Goal: Use online tool/utility: Utilize a website feature to perform a specific function

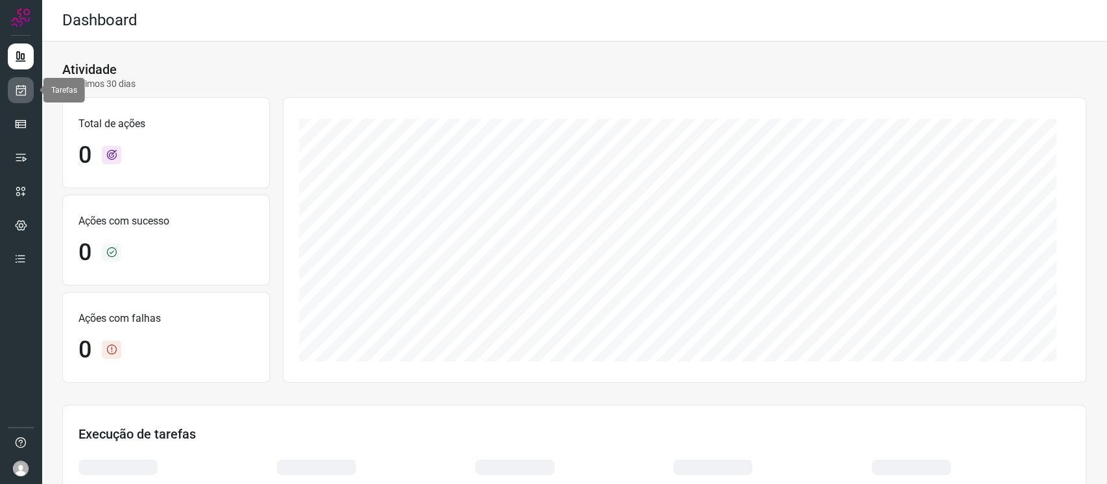
click at [21, 93] on icon at bounding box center [21, 90] width 14 height 13
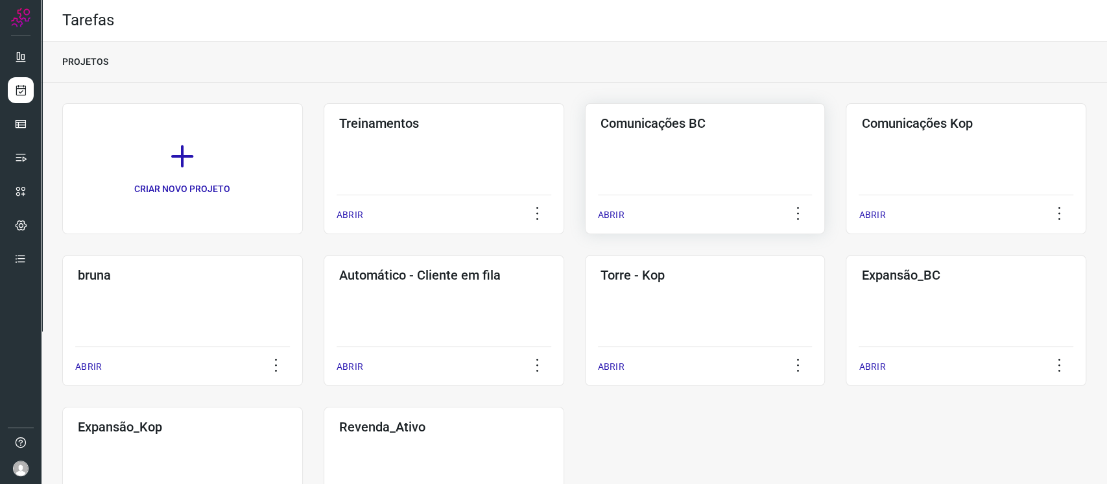
click at [733, 172] on div "Comunicações BC ABRIR" at bounding box center [705, 168] width 240 height 131
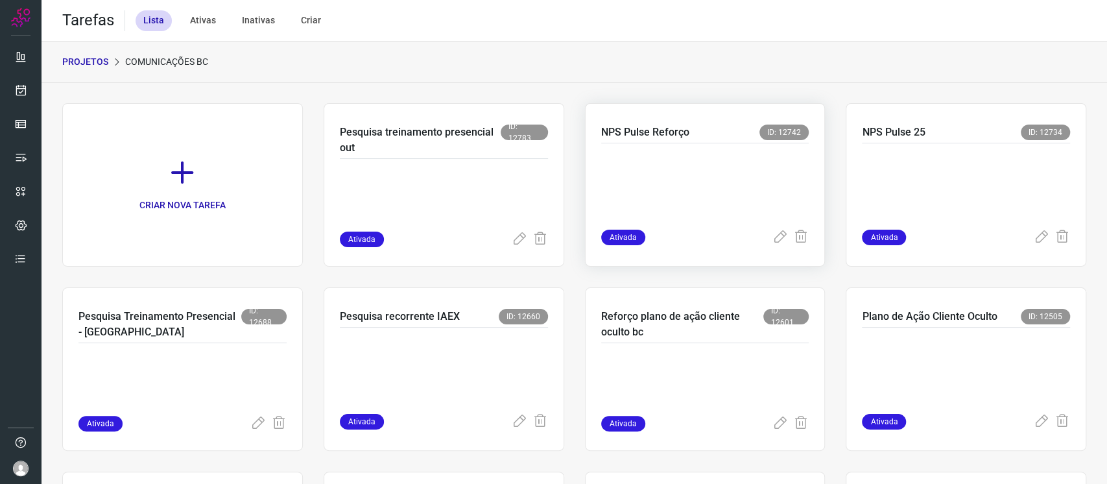
click at [634, 166] on p at bounding box center [698, 183] width 194 height 65
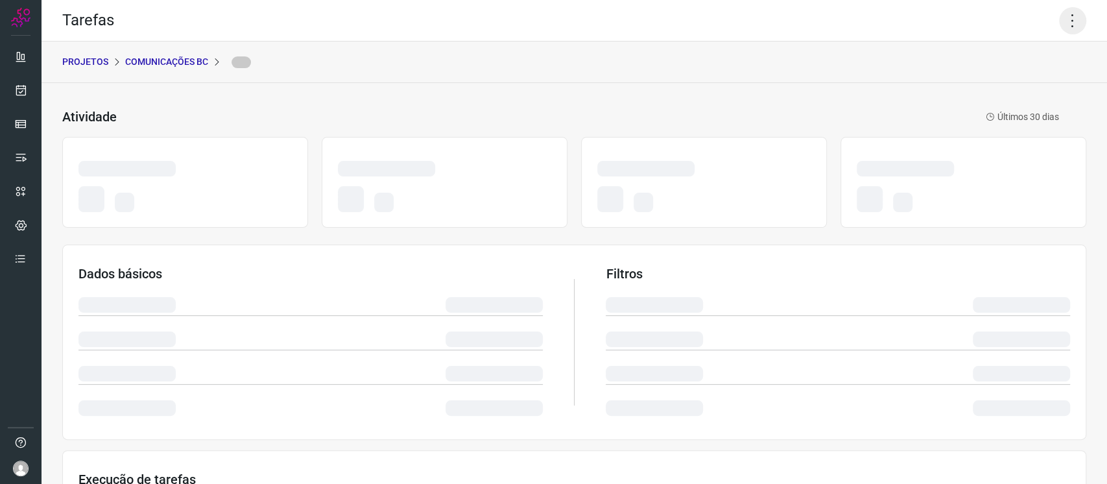
click at [1067, 23] on icon at bounding box center [1072, 20] width 27 height 27
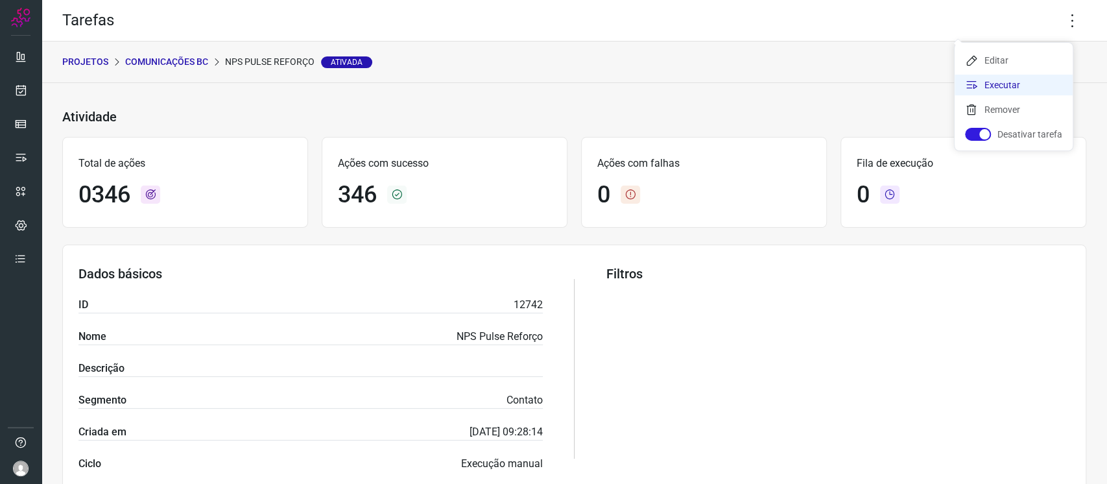
click at [1014, 76] on li "Executar" at bounding box center [1013, 85] width 118 height 21
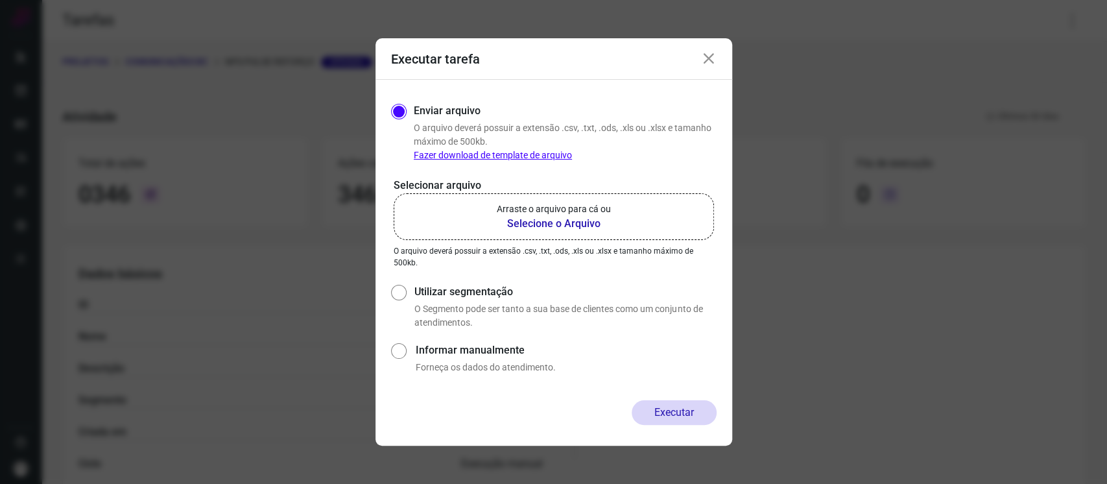
click at [591, 200] on label "Arraste o arquivo para cá ou Selecione o Arquivo" at bounding box center [553, 216] width 320 height 47
click at [0, 0] on input "Arraste o arquivo para cá ou Selecione o Arquivo" at bounding box center [0, 0] width 0 height 0
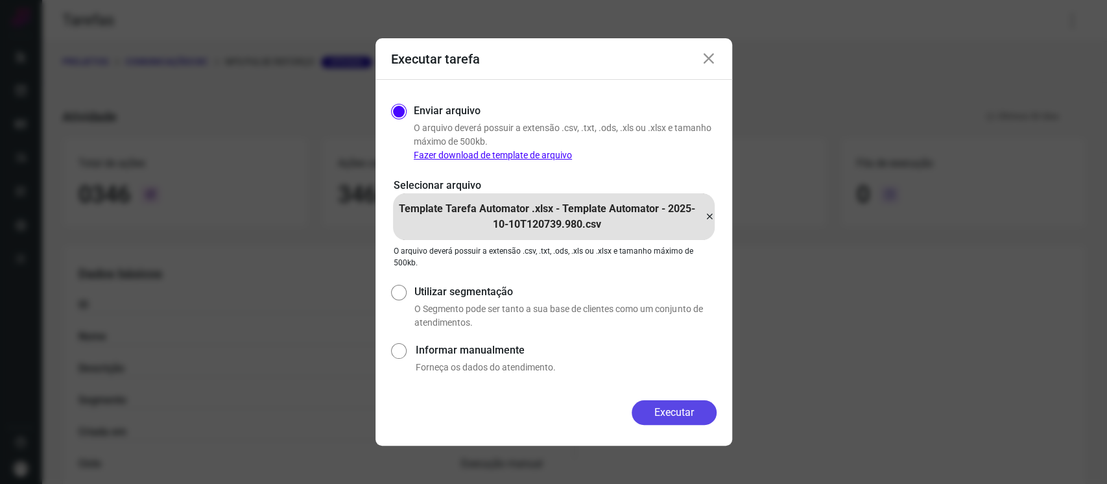
click at [697, 421] on button "Executar" at bounding box center [673, 412] width 85 height 25
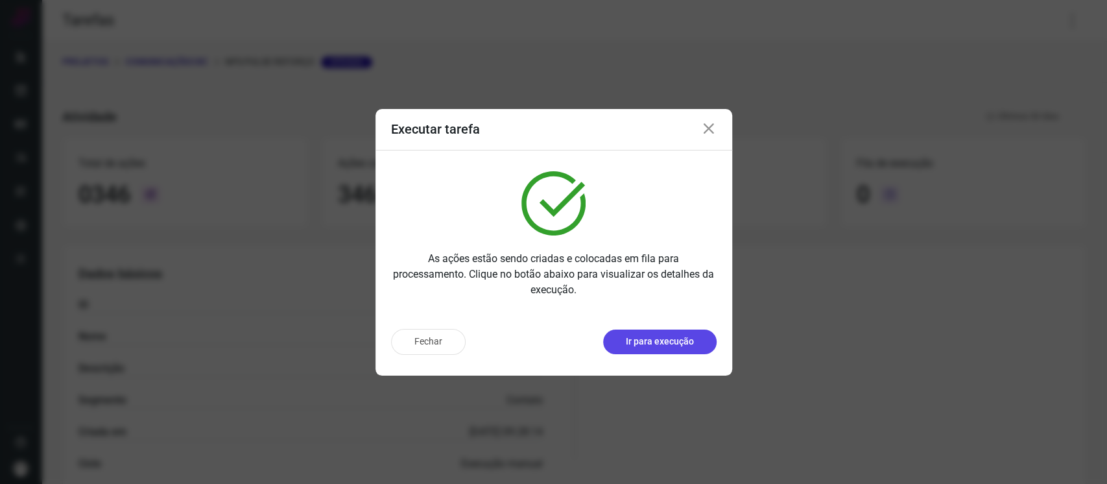
click at [673, 344] on p "Ir para execução" at bounding box center [660, 341] width 68 height 14
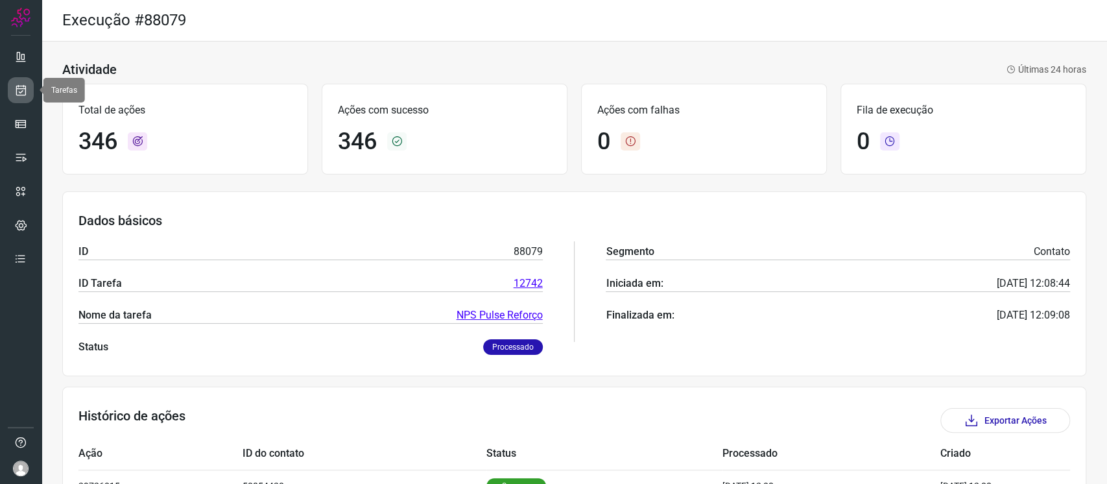
click at [31, 97] on link at bounding box center [21, 90] width 26 height 26
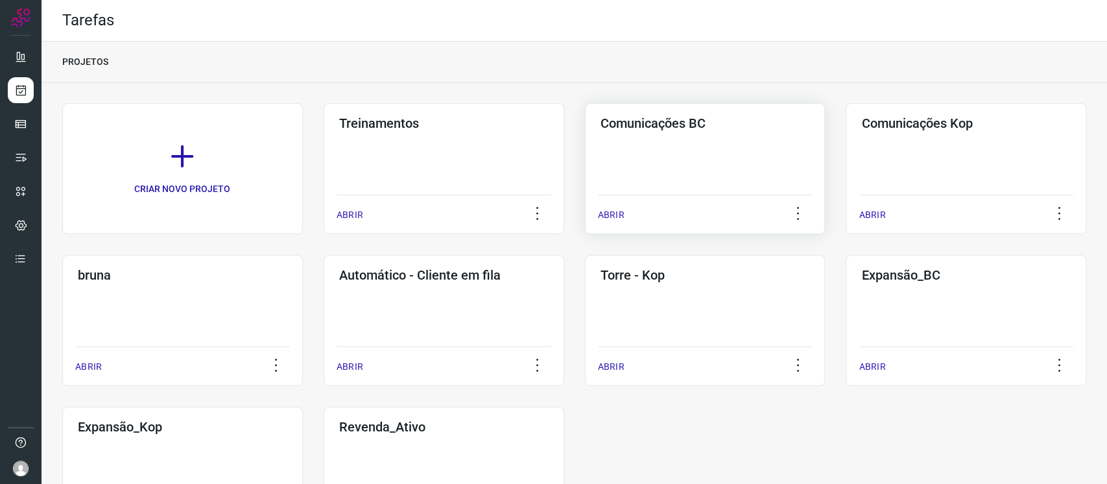
click at [689, 174] on div "Comunicações BC ABRIR" at bounding box center [705, 168] width 240 height 131
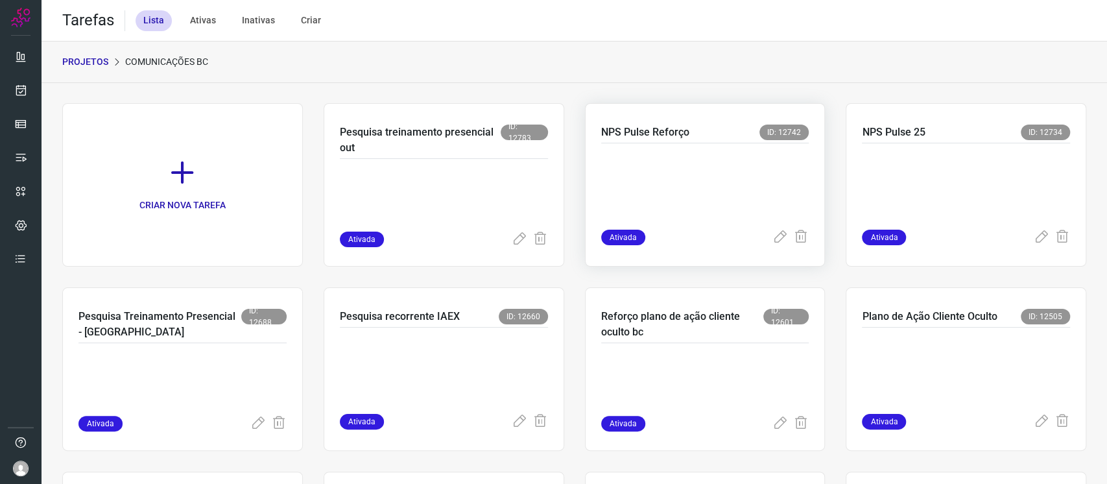
click at [693, 155] on p at bounding box center [698, 183] width 194 height 65
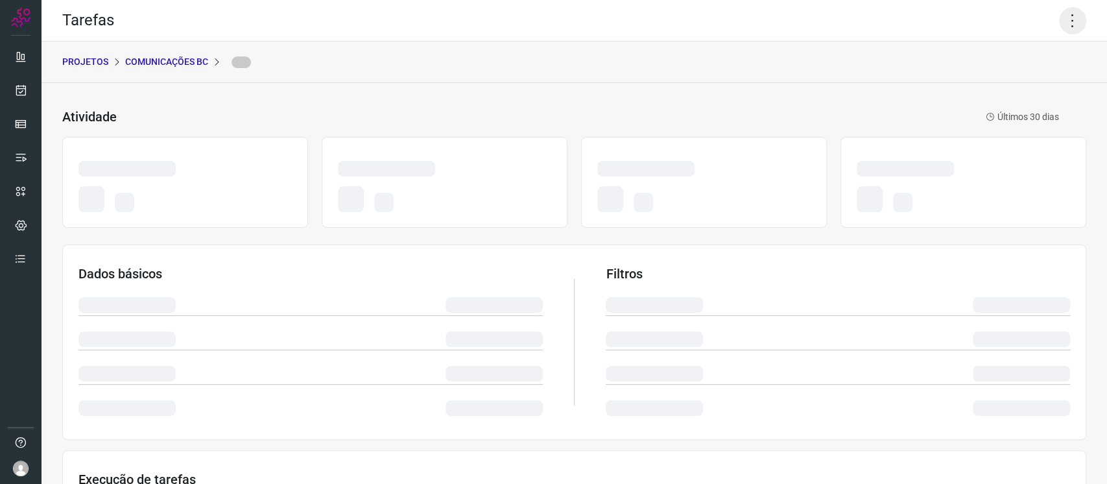
click at [1062, 24] on icon at bounding box center [1072, 20] width 27 height 27
click at [1059, 21] on icon at bounding box center [1072, 20] width 27 height 27
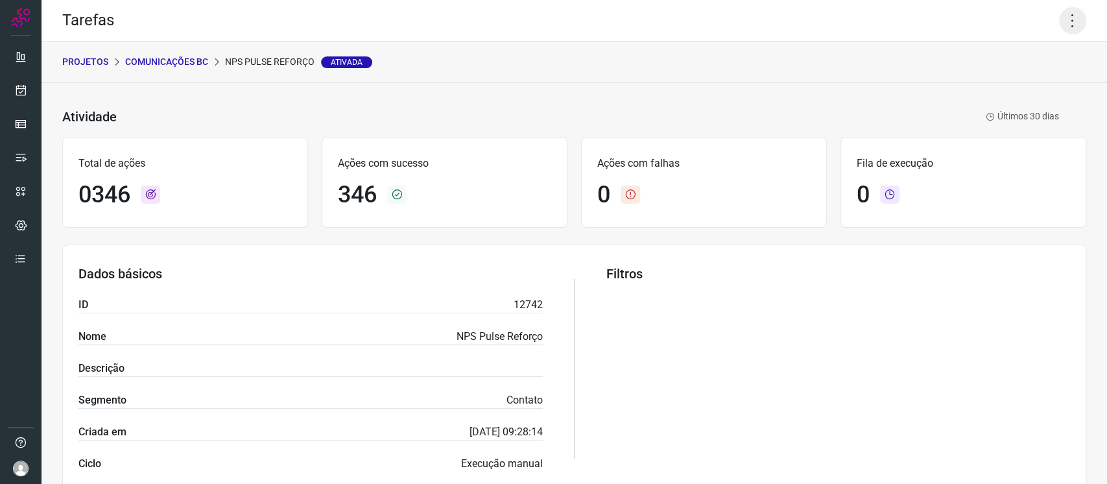
click at [1059, 27] on icon at bounding box center [1072, 20] width 27 height 27
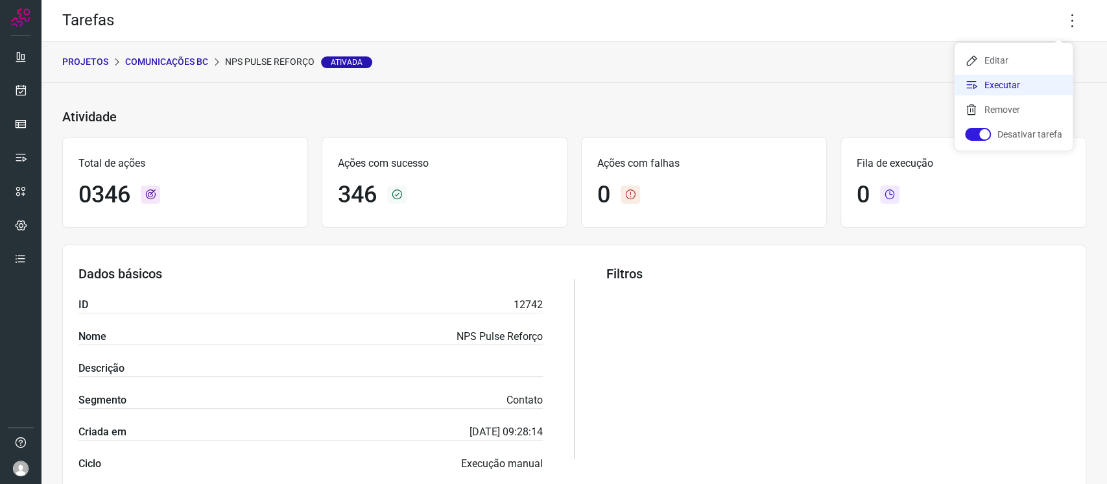
click at [982, 81] on li "Executar" at bounding box center [1013, 85] width 118 height 21
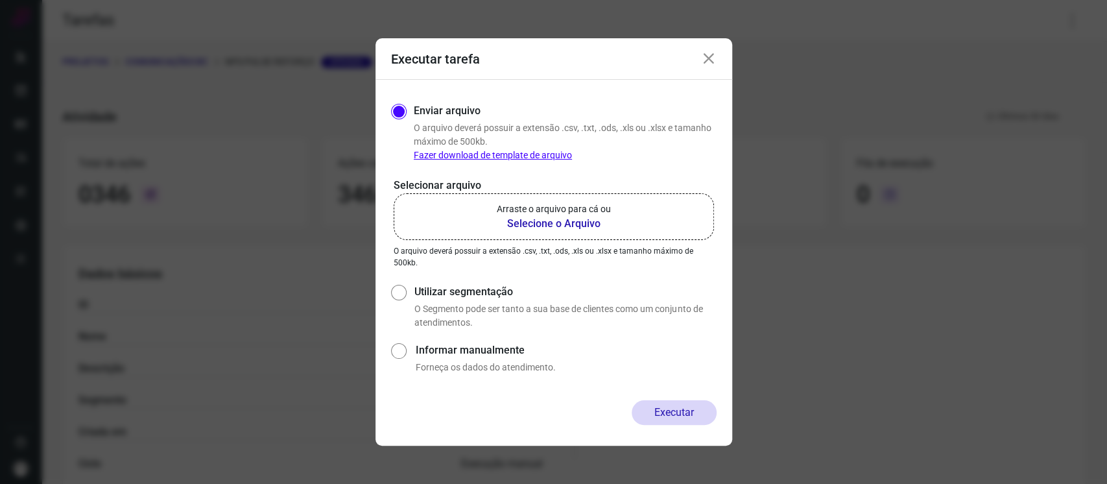
click at [576, 193] on div "Selecionar arquivo Arraste o arquivo para cá ou Selecione o Arquivo Arraste o a…" at bounding box center [553, 223] width 325 height 91
click at [577, 202] on p "Arraste o arquivo para cá ou" at bounding box center [554, 209] width 114 height 14
click at [0, 0] on input "Arraste o arquivo para cá ou Selecione o Arquivo" at bounding box center [0, 0] width 0 height 0
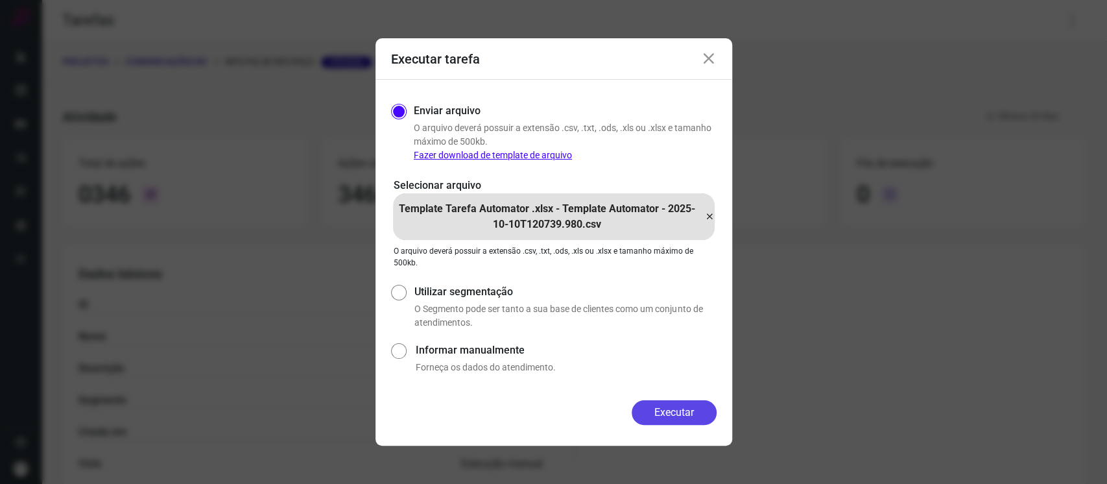
click at [690, 421] on button "Executar" at bounding box center [673, 412] width 85 height 25
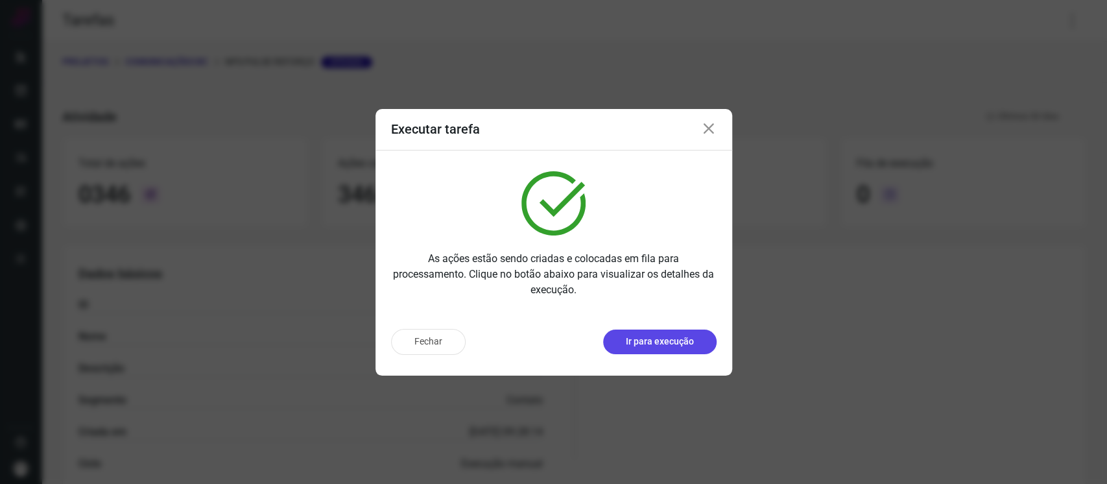
click at [648, 344] on p "Ir para execução" at bounding box center [660, 341] width 68 height 14
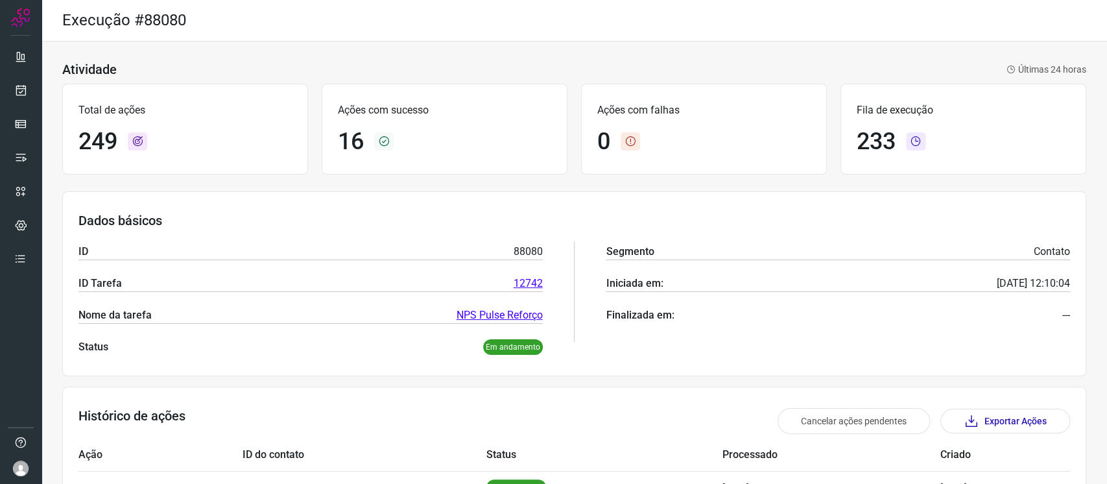
click at [14, 103] on ul at bounding box center [21, 161] width 26 height 236
click at [14, 97] on link at bounding box center [21, 90] width 26 height 26
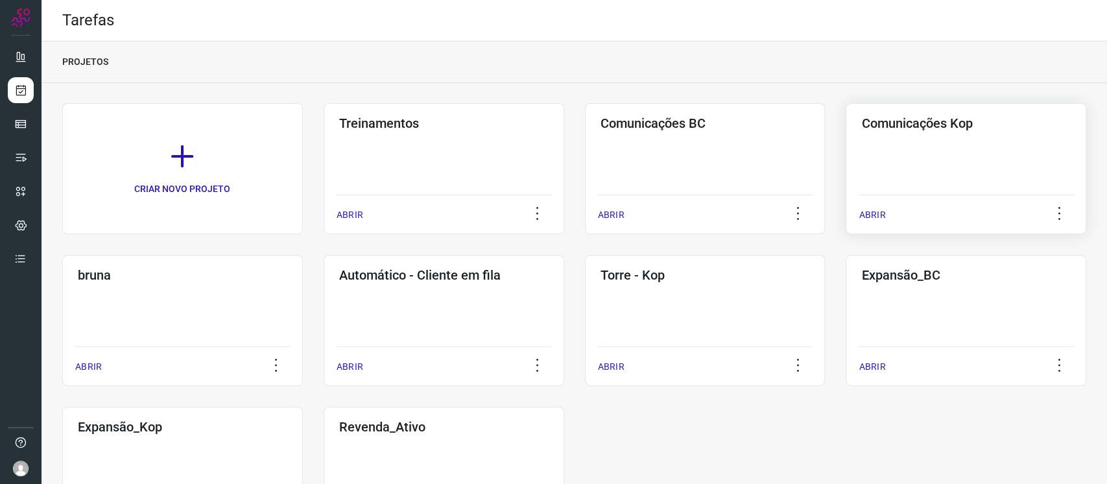
click at [887, 156] on div "Comunicações Kop ABRIR" at bounding box center [965, 168] width 240 height 131
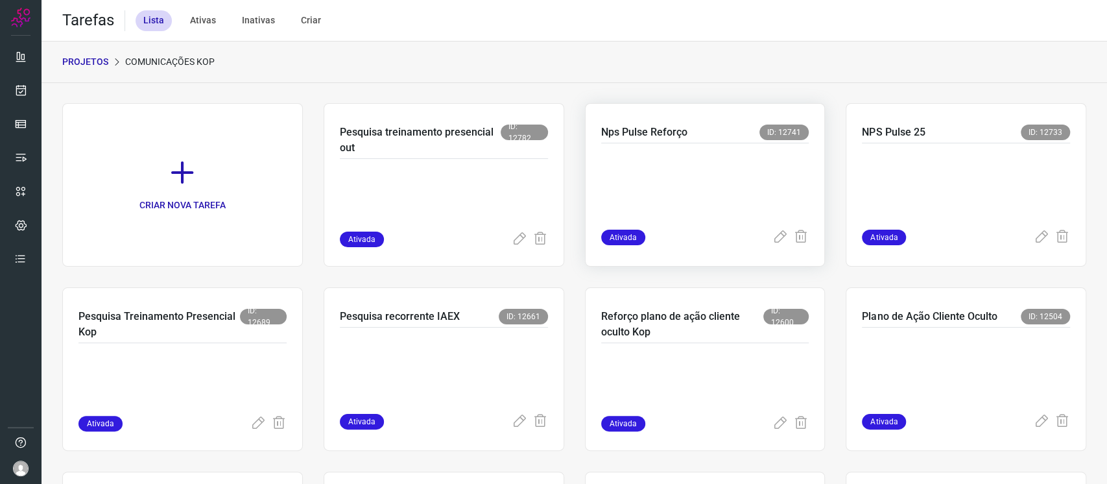
click at [685, 154] on p at bounding box center [698, 183] width 194 height 65
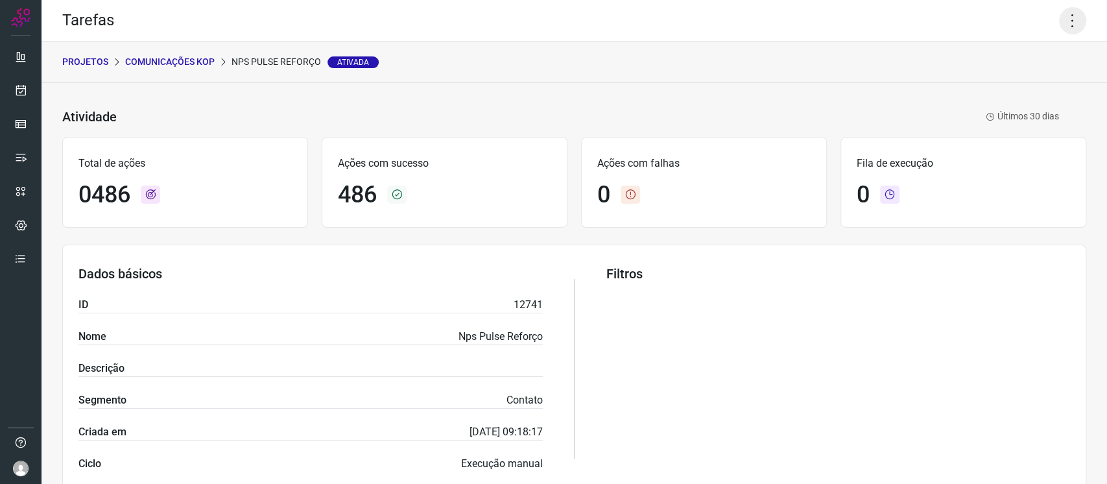
click at [1059, 23] on icon at bounding box center [1072, 20] width 27 height 27
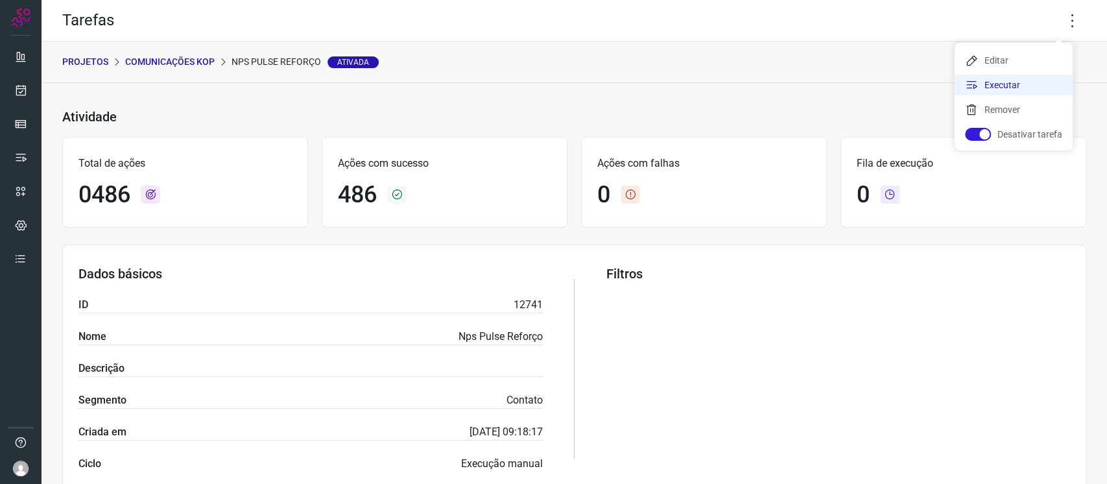
click at [1040, 82] on li "Executar" at bounding box center [1013, 85] width 118 height 21
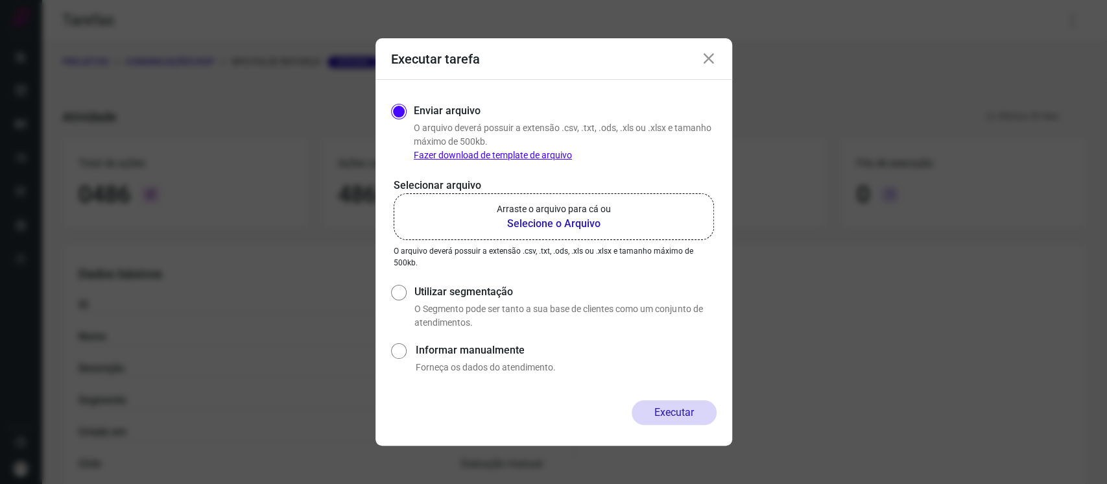
click at [586, 202] on p "Arraste o arquivo para cá ou" at bounding box center [554, 209] width 114 height 14
click at [0, 0] on input "Arraste o arquivo para cá ou Selecione o Arquivo" at bounding box center [0, 0] width 0 height 0
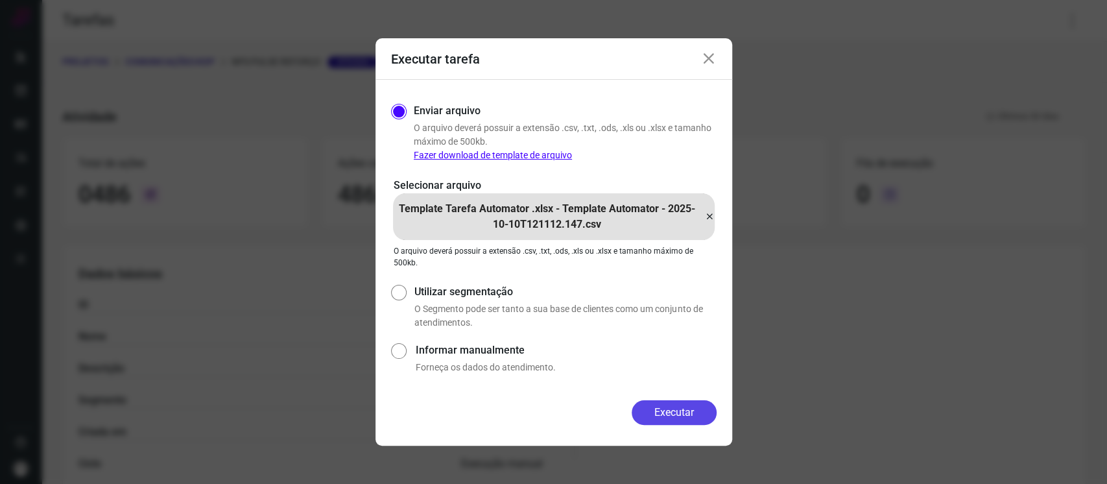
click at [703, 411] on button "Executar" at bounding box center [673, 412] width 85 height 25
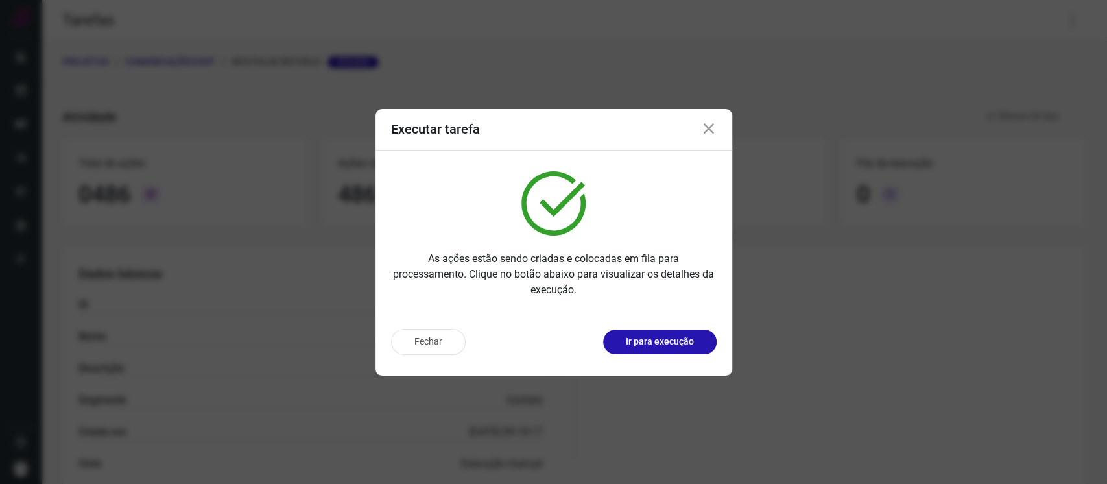
click at [692, 355] on div "Fechar Ir para execução" at bounding box center [553, 346] width 357 height 57
click at [690, 350] on button "Ir para execução" at bounding box center [659, 341] width 113 height 25
